Goal: Transaction & Acquisition: Download file/media

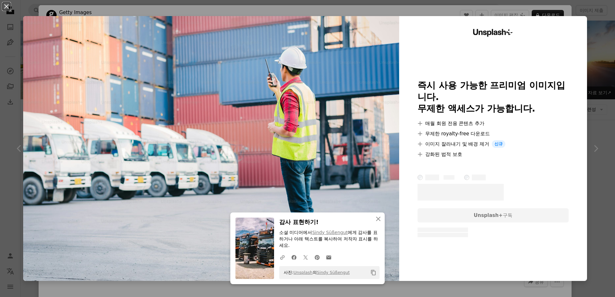
scroll to position [643, 0]
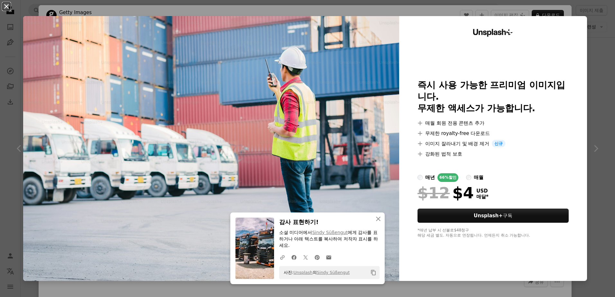
click at [10, 7] on button "An X shape" at bounding box center [7, 7] width 8 height 8
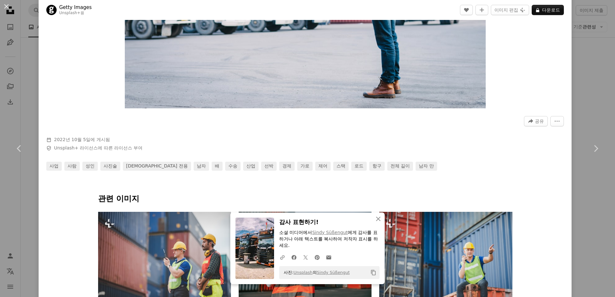
scroll to position [322, 0]
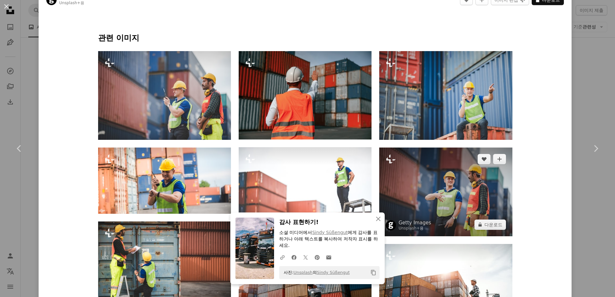
click at [450, 192] on img at bounding box center [445, 192] width 133 height 89
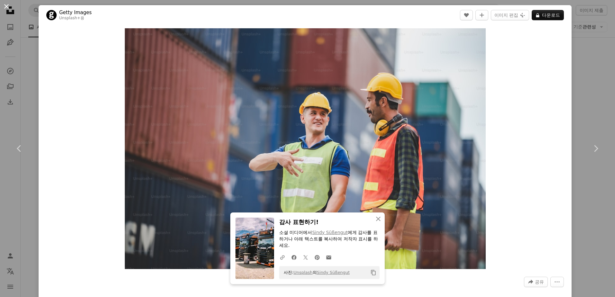
click at [7, 6] on button "An X shape" at bounding box center [7, 7] width 8 height 8
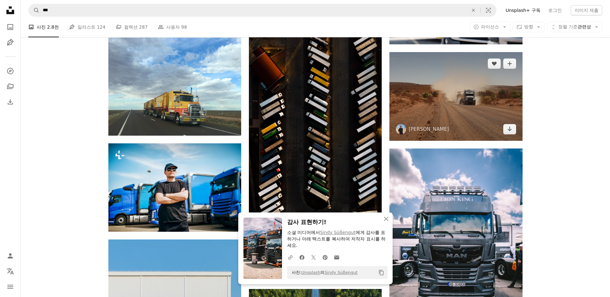
scroll to position [933, 0]
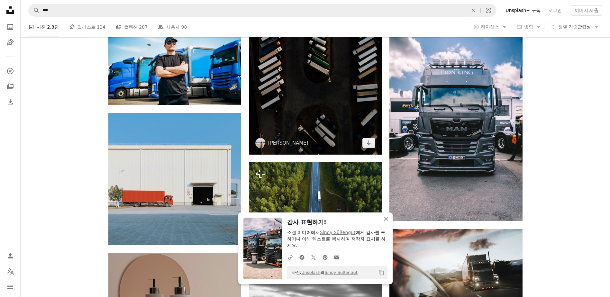
click at [318, 105] on img at bounding box center [315, 5] width 133 height 300
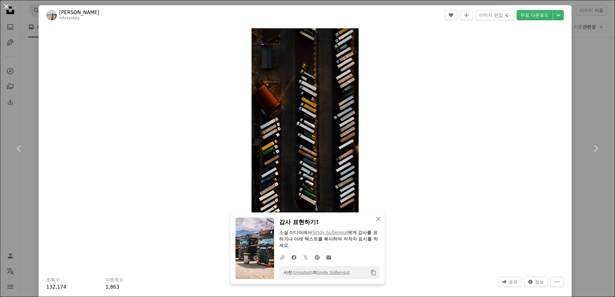
click at [9, 8] on button "An X shape" at bounding box center [7, 7] width 8 height 8
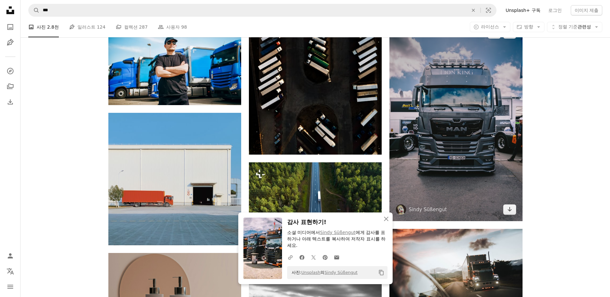
click at [456, 119] on img at bounding box center [455, 121] width 133 height 199
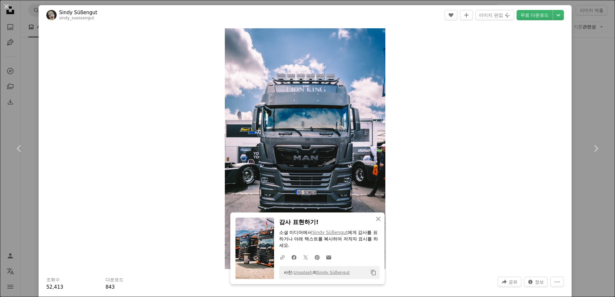
drag, startPoint x: 6, startPoint y: 7, endPoint x: 204, endPoint y: 32, distance: 199.3
click at [6, 7] on button "An X shape" at bounding box center [7, 7] width 8 height 8
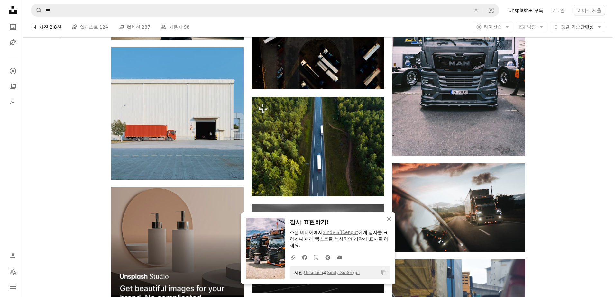
scroll to position [1061, 0]
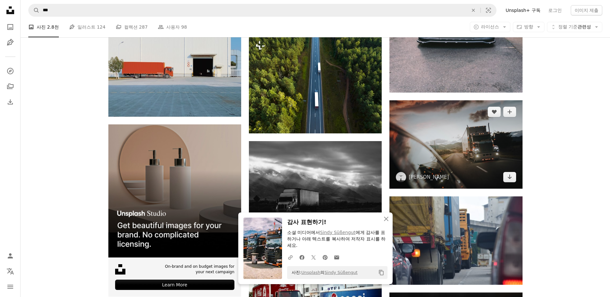
click at [461, 140] on img at bounding box center [455, 144] width 133 height 88
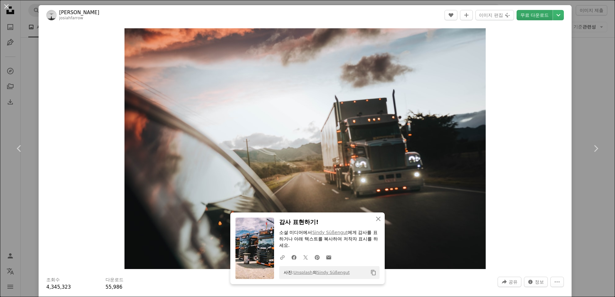
click at [527, 15] on link "무료 다운로드" at bounding box center [534, 15] width 36 height 10
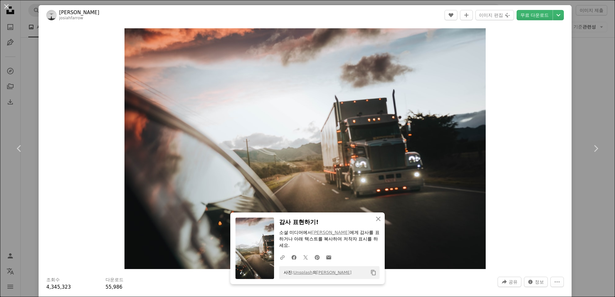
click at [7, 6] on button "An X shape" at bounding box center [7, 7] width 8 height 8
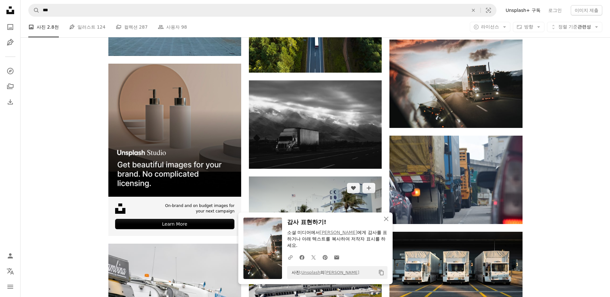
scroll to position [1222, 0]
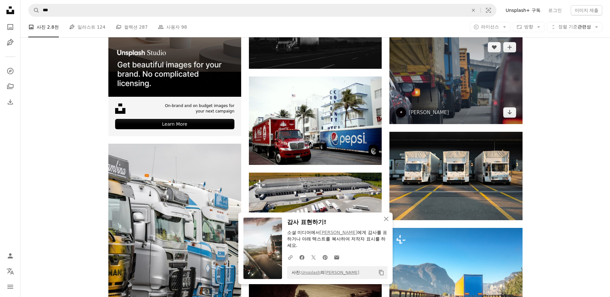
click at [456, 94] on img at bounding box center [455, 80] width 133 height 88
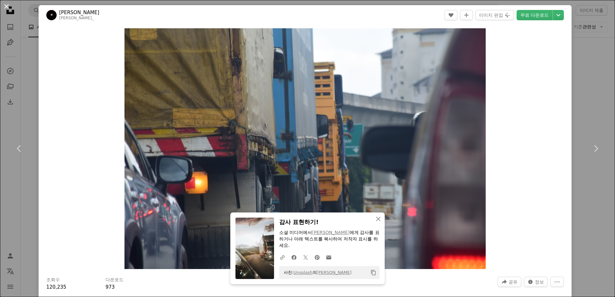
click at [9, 9] on button "An X shape" at bounding box center [7, 7] width 8 height 8
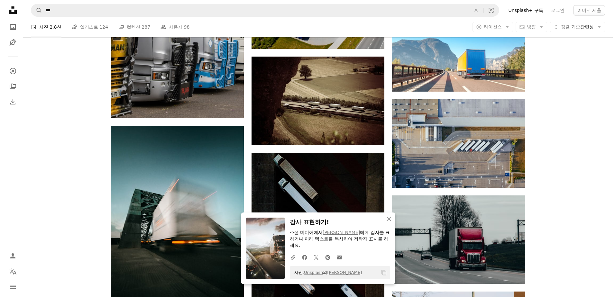
scroll to position [1479, 0]
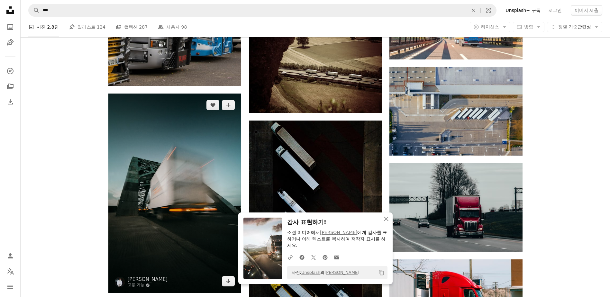
click at [178, 171] on img at bounding box center [174, 193] width 133 height 199
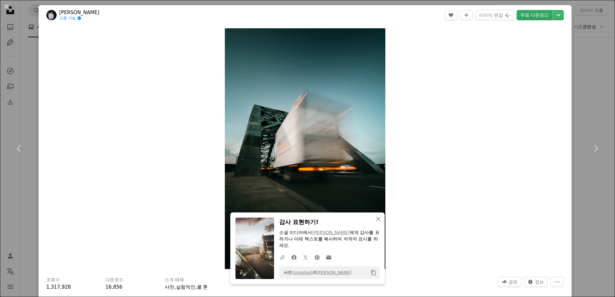
click at [527, 18] on link "무료 다운로드" at bounding box center [534, 15] width 36 height 10
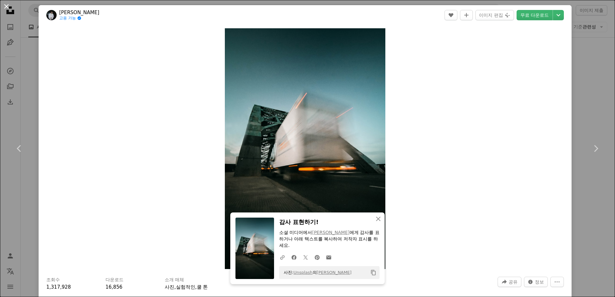
click at [8, 7] on button "An X shape" at bounding box center [7, 7] width 8 height 8
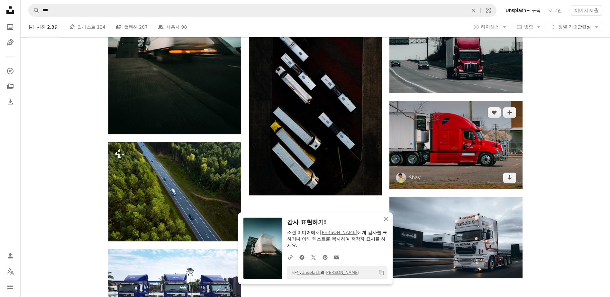
scroll to position [1640, 0]
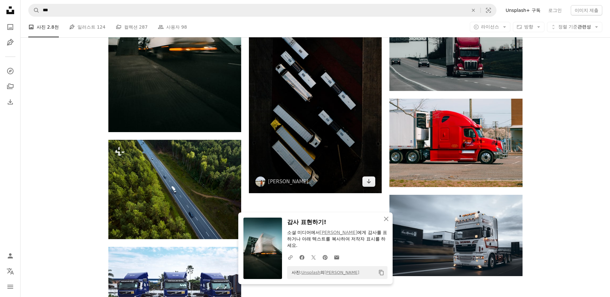
click at [338, 129] on img at bounding box center [315, 76] width 133 height 233
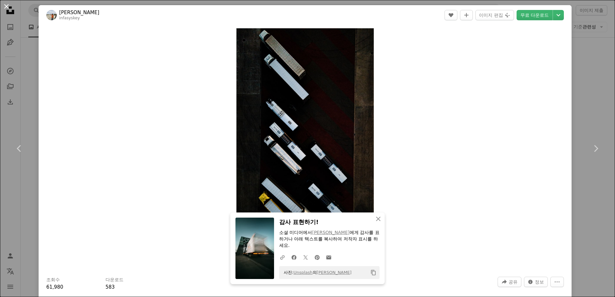
click at [7, 6] on button "An X shape" at bounding box center [7, 7] width 8 height 8
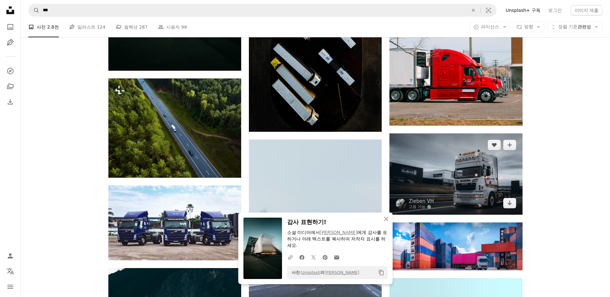
scroll to position [1769, 0]
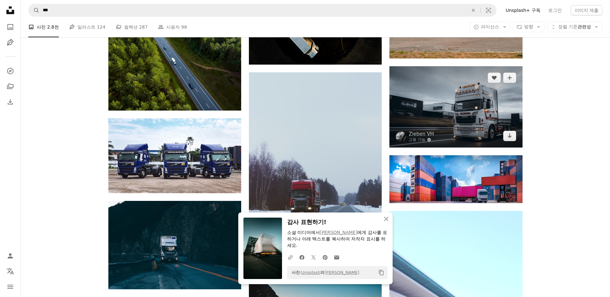
click at [457, 117] on img at bounding box center [455, 106] width 133 height 81
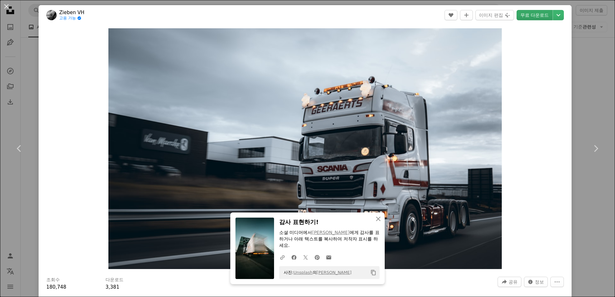
click at [526, 15] on link "무료 다운로드" at bounding box center [534, 15] width 36 height 10
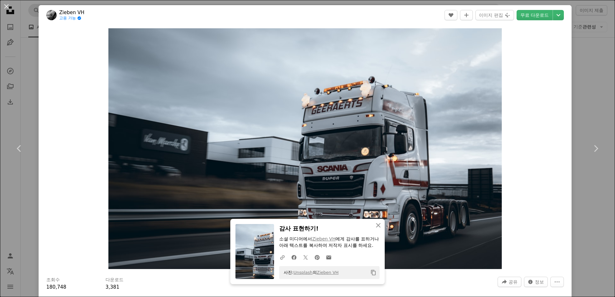
drag, startPoint x: 8, startPoint y: 8, endPoint x: 77, endPoint y: 16, distance: 69.9
click at [8, 8] on button "An X shape" at bounding box center [7, 7] width 8 height 8
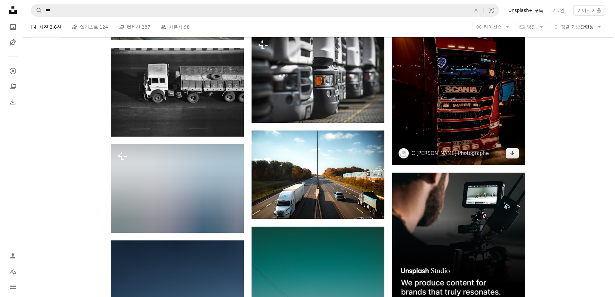
scroll to position [2315, 0]
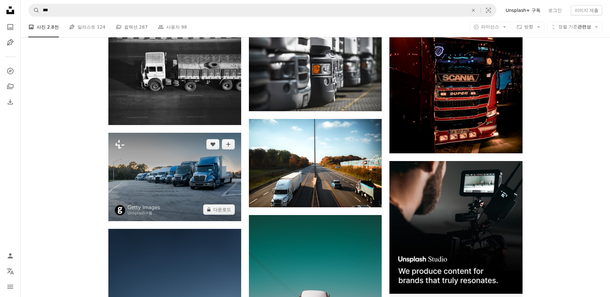
click at [165, 181] on img at bounding box center [174, 177] width 133 height 88
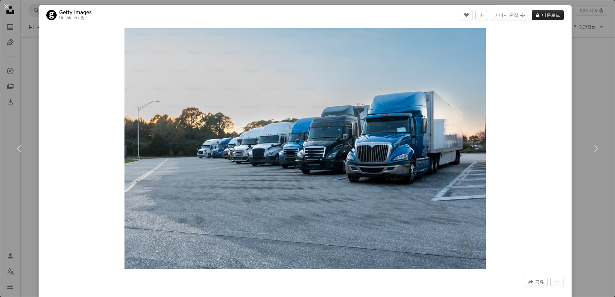
click at [537, 14] on button "A lock 다운로드" at bounding box center [548, 15] width 32 height 10
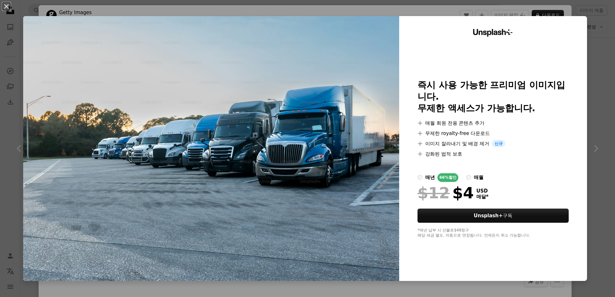
click at [363, 202] on img at bounding box center [211, 148] width 376 height 265
click at [6, 8] on button "An X shape" at bounding box center [7, 7] width 8 height 8
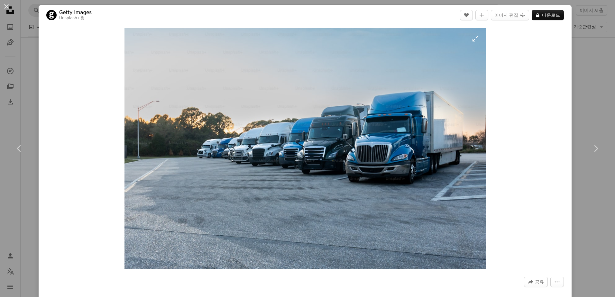
click at [411, 97] on img "이 이미지 확대" at bounding box center [304, 148] width 361 height 241
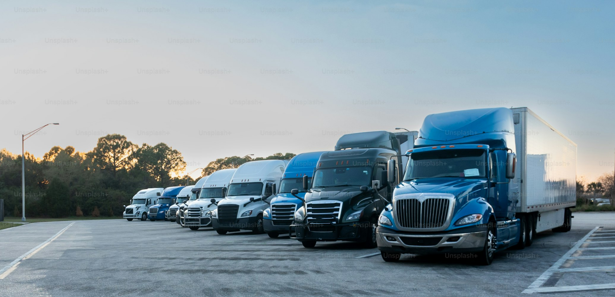
scroll to position [53, 0]
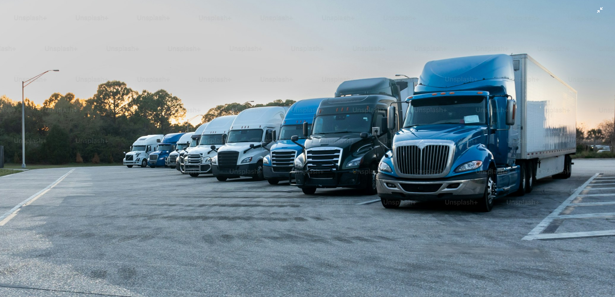
click at [411, 97] on img "이 이미지 축소" at bounding box center [308, 151] width 616 height 410
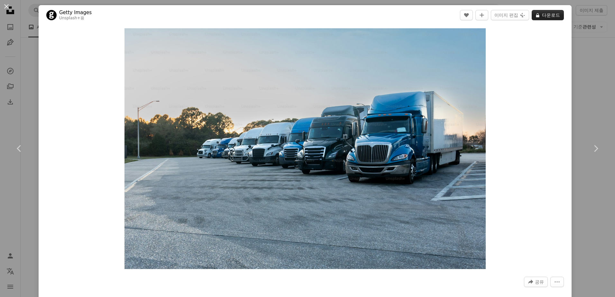
click at [543, 15] on button "A lock 다운로드" at bounding box center [548, 15] width 32 height 10
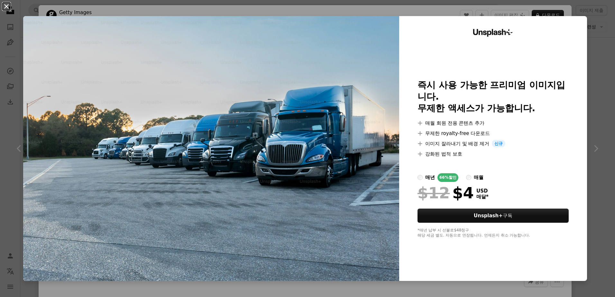
click at [8, 6] on button "An X shape" at bounding box center [7, 7] width 8 height 8
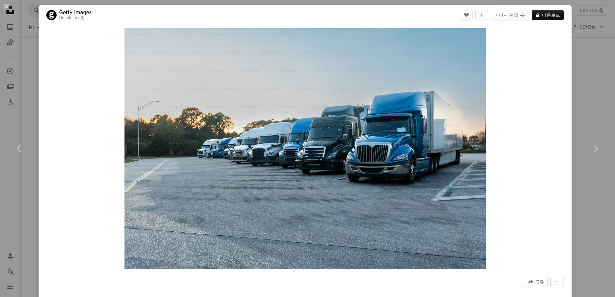
click at [5, 7] on button "An X shape" at bounding box center [7, 7] width 8 height 8
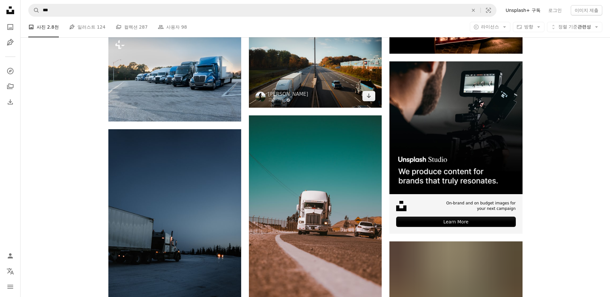
scroll to position [2380, 0]
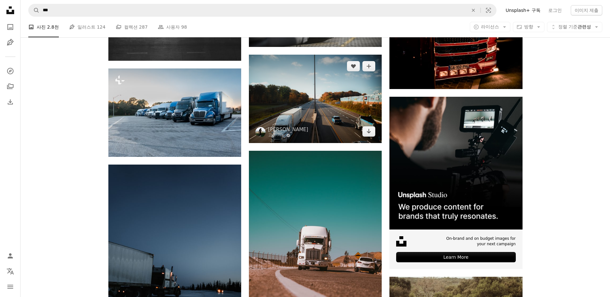
click at [343, 114] on img at bounding box center [315, 99] width 133 height 88
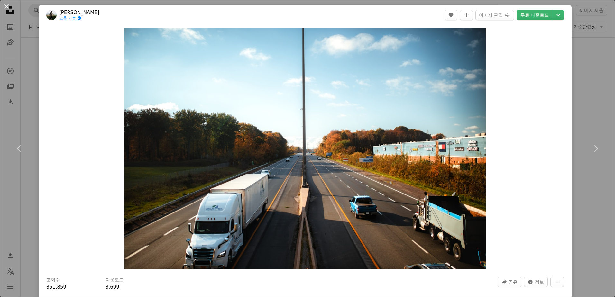
click at [9, 9] on button "An X shape" at bounding box center [7, 7] width 8 height 8
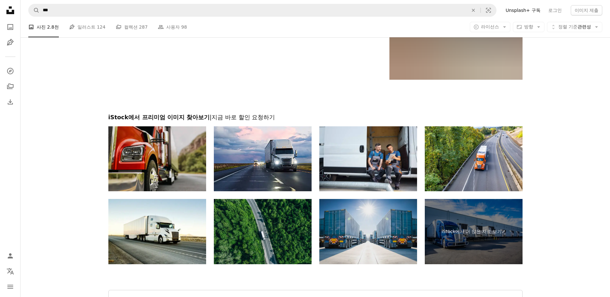
scroll to position [3880, 0]
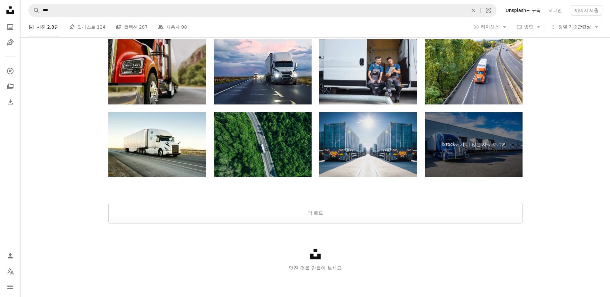
click at [384, 134] on img at bounding box center [368, 144] width 98 height 65
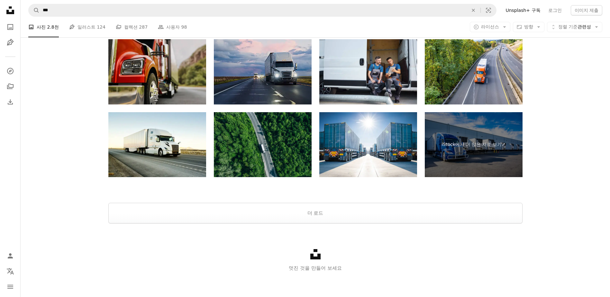
click at [278, 73] on img at bounding box center [263, 71] width 98 height 65
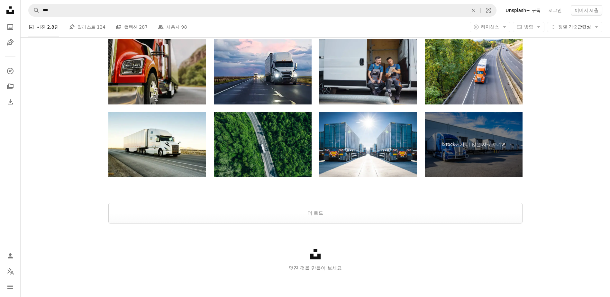
click at [383, 80] on img at bounding box center [368, 71] width 98 height 65
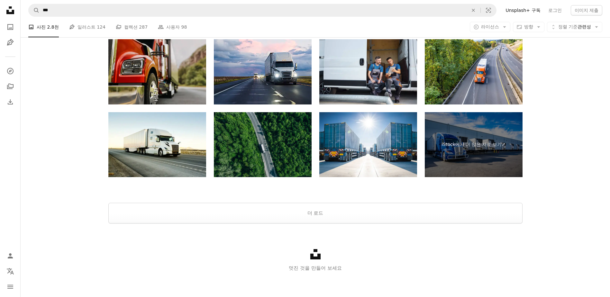
click at [275, 146] on img at bounding box center [263, 144] width 98 height 65
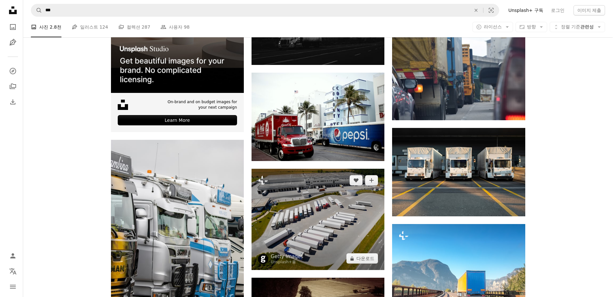
scroll to position [1275, 0]
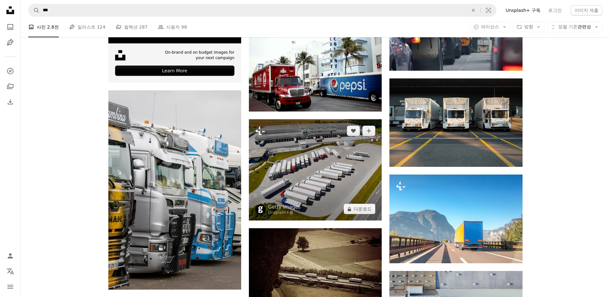
click at [342, 173] on img at bounding box center [315, 169] width 133 height 101
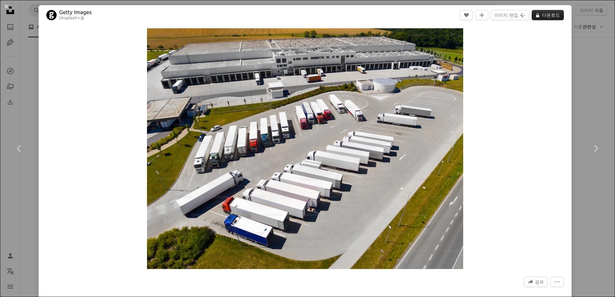
click at [543, 18] on button "A lock 다운로드" at bounding box center [548, 15] width 32 height 10
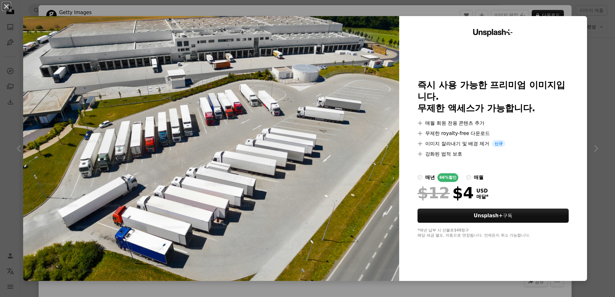
click at [377, 102] on img at bounding box center [211, 148] width 376 height 265
click at [8, 7] on button "An X shape" at bounding box center [7, 7] width 8 height 8
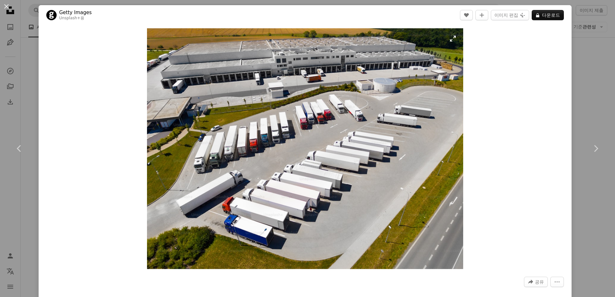
click at [314, 124] on img "이 이미지 확대" at bounding box center [305, 148] width 316 height 241
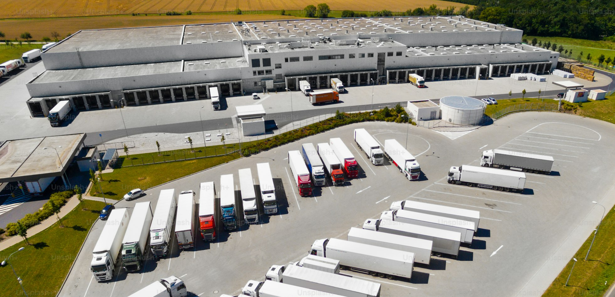
scroll to position [83, 0]
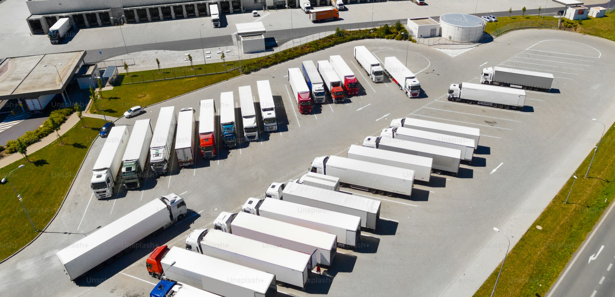
click at [346, 103] on img "이 이미지 축소" at bounding box center [308, 151] width 616 height 469
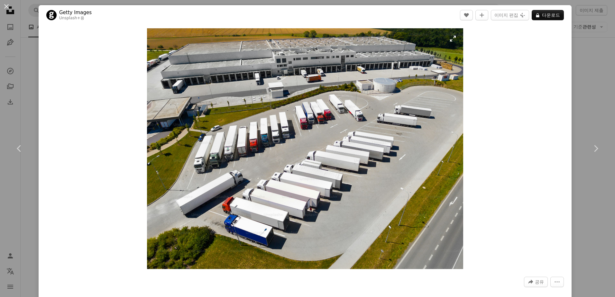
click at [450, 40] on img "이 이미지 확대" at bounding box center [305, 148] width 316 height 241
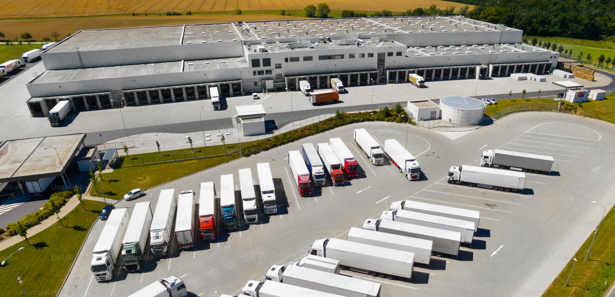
scroll to position [82, 0]
